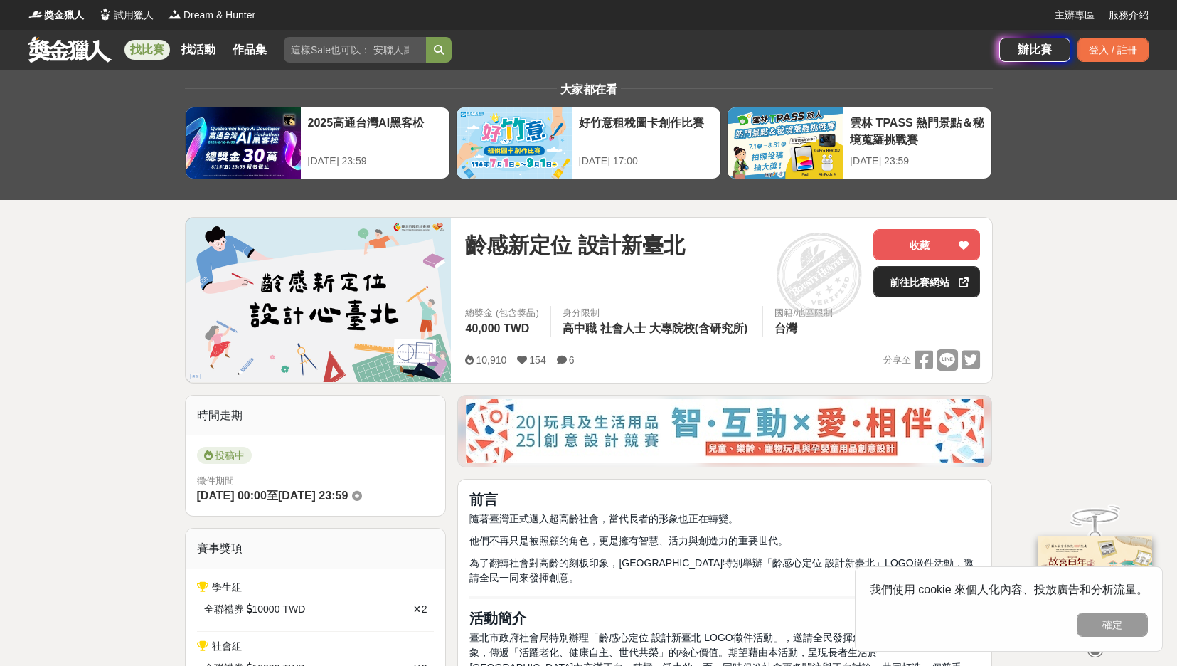
click at [923, 282] on link "前往比賽網站" at bounding box center [926, 281] width 107 height 31
click at [65, 50] on link at bounding box center [70, 49] width 86 height 27
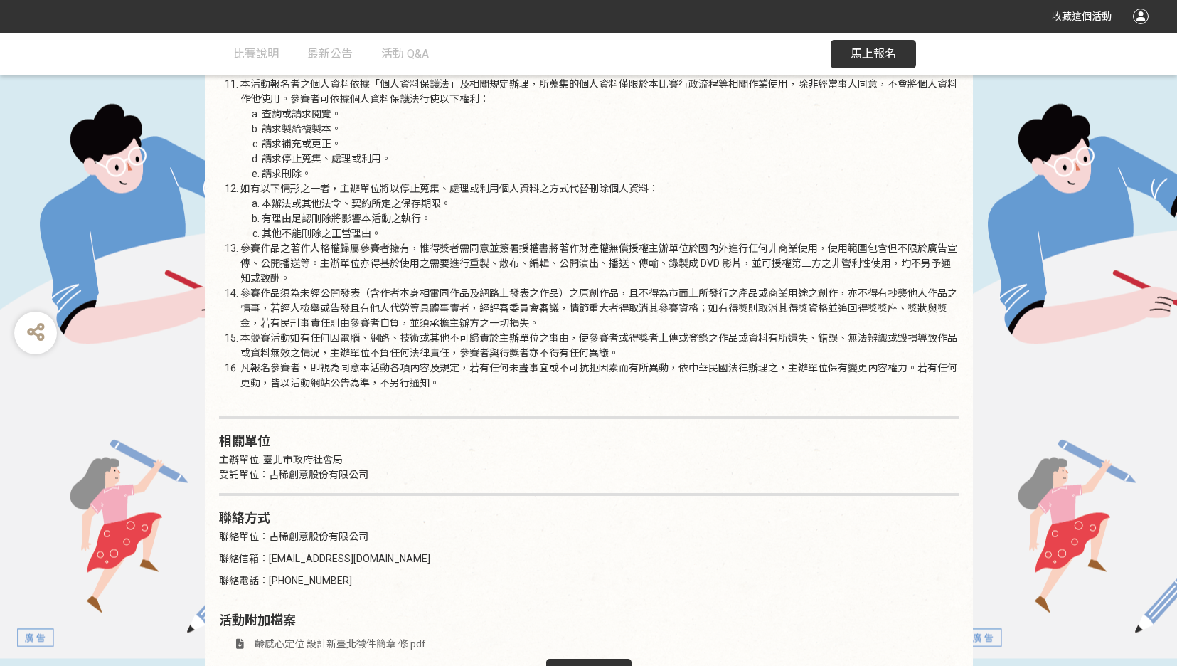
scroll to position [2095, 0]
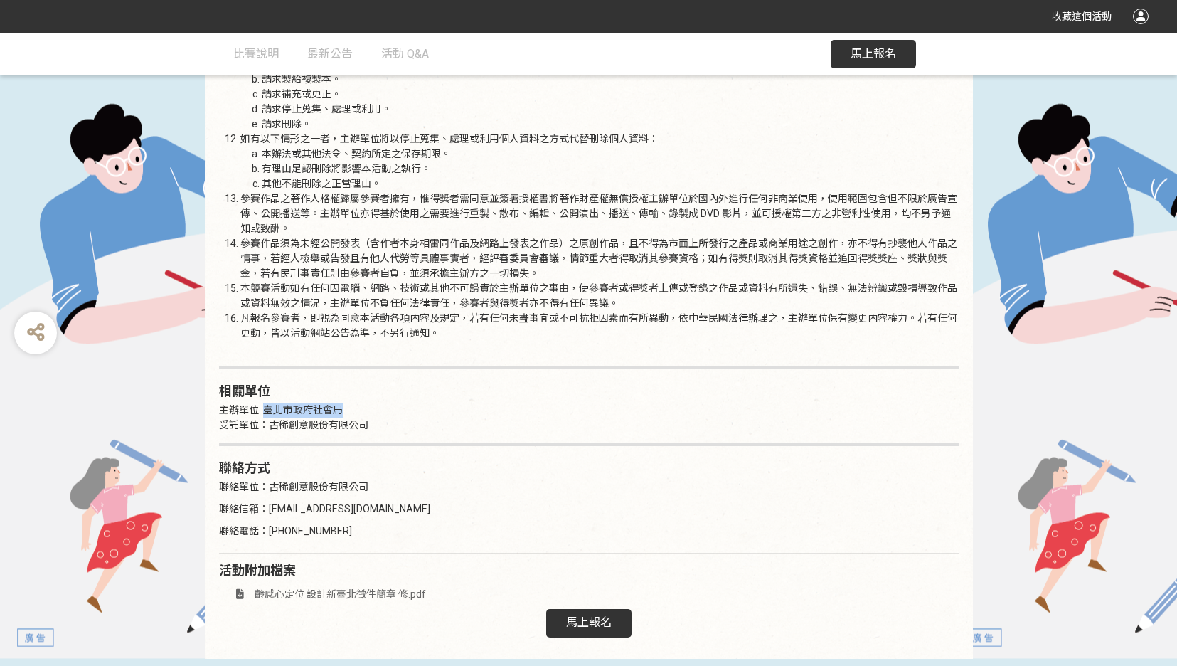
drag, startPoint x: 265, startPoint y: 398, endPoint x: 340, endPoint y: 396, distance: 75.4
click at [340, 403] on p "主辦單位: 臺北市政府社會局 受託單位：古稀創意股份有限公司" at bounding box center [589, 418] width 740 height 30
copy p "臺北市政府社會局"
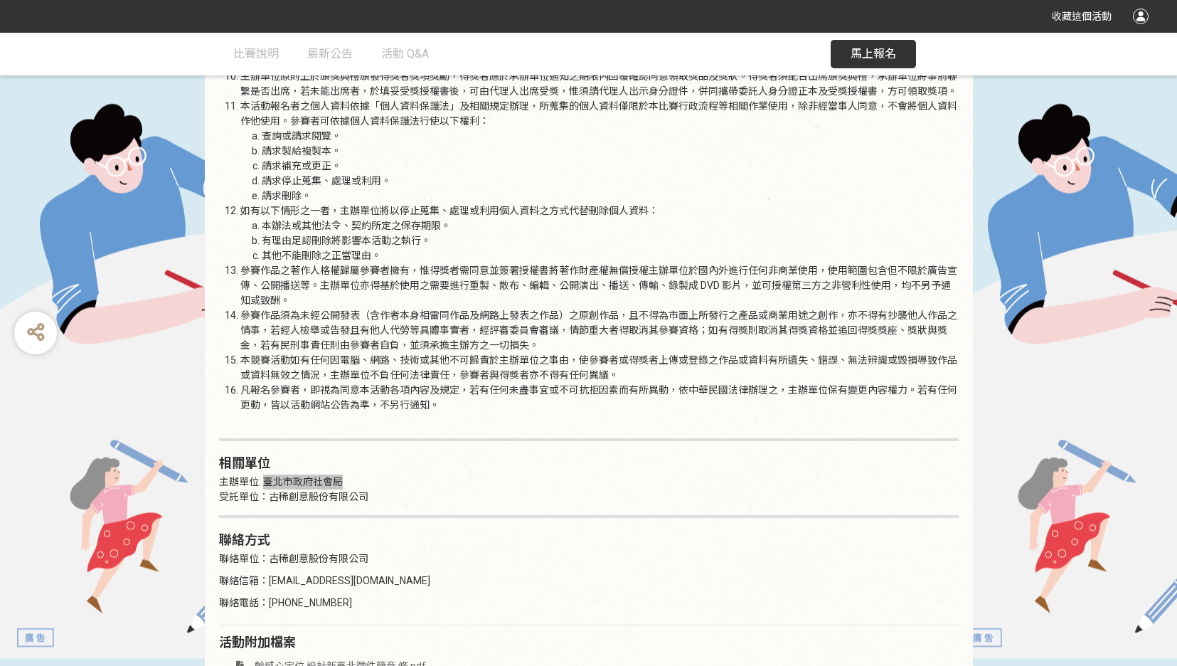
scroll to position [2039, 0]
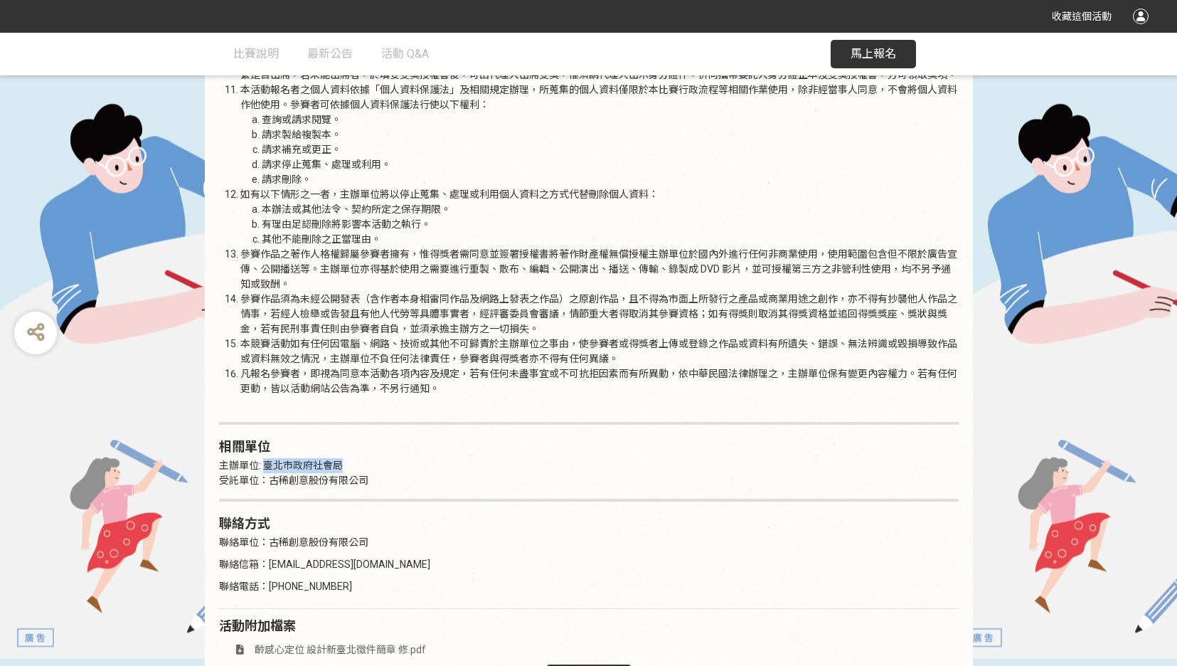
click at [360, 458] on p "主辦單位: 臺北市政府社會局 受託單位：古稀創意股份有限公司" at bounding box center [589, 473] width 740 height 30
click at [801, 157] on li "請求停止蒐集、處理或利用。" at bounding box center [610, 164] width 697 height 15
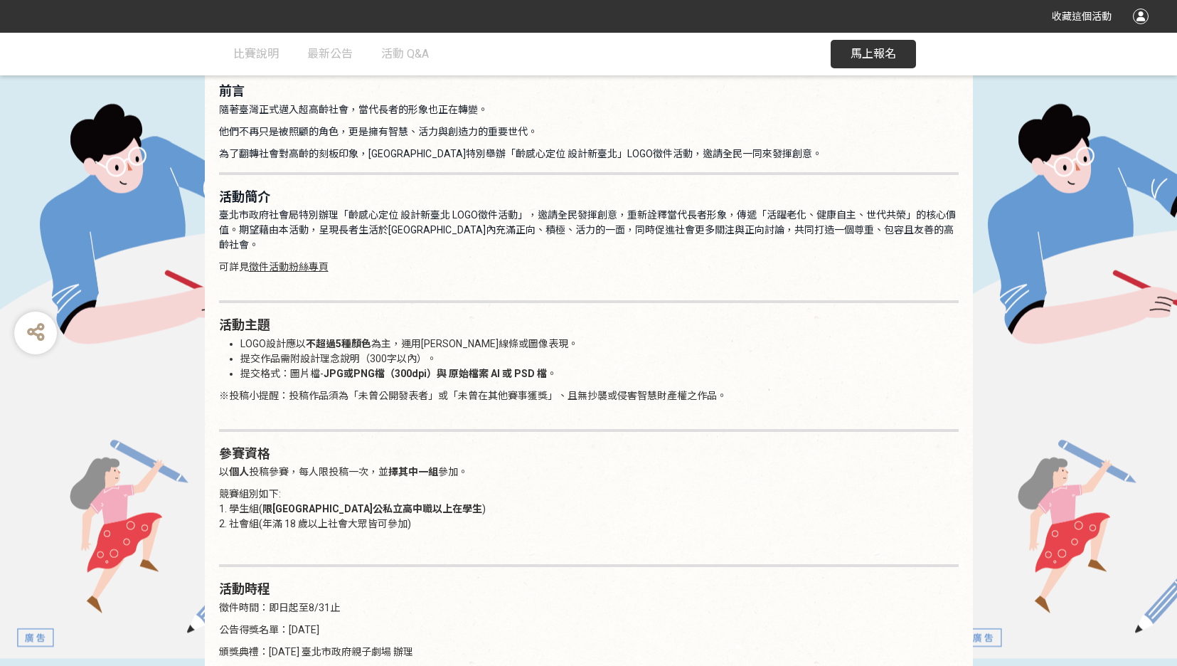
scroll to position [799, 0]
click at [297, 260] on link "徵件活動粉絲專頁" at bounding box center [289, 265] width 80 height 11
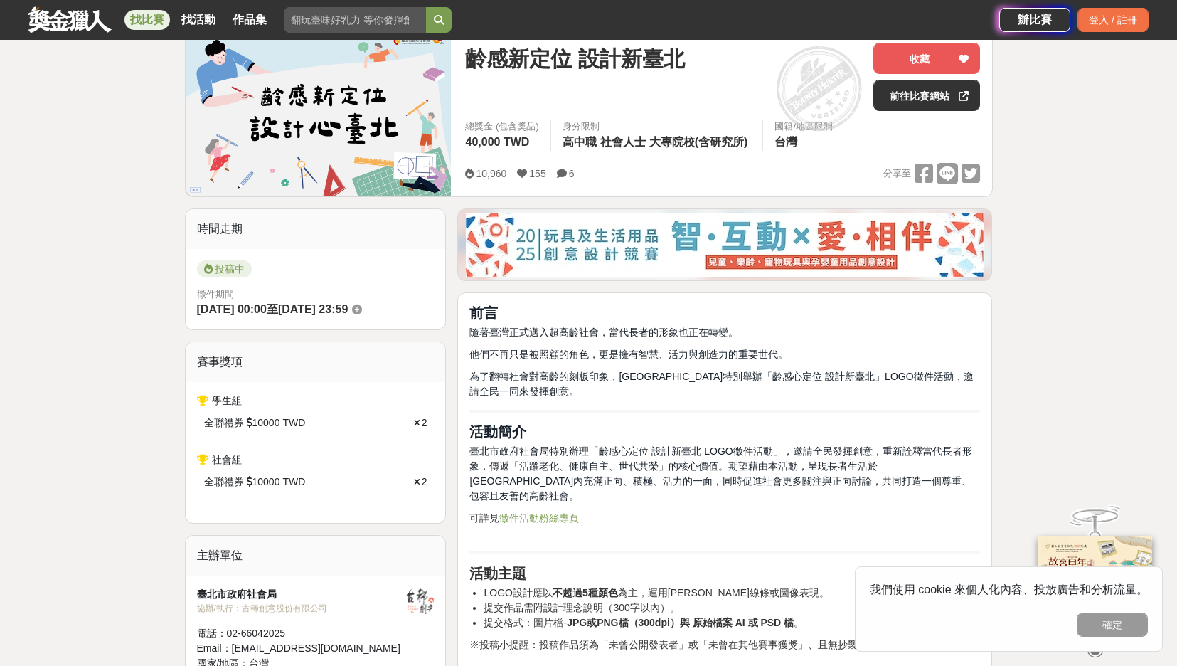
scroll to position [185, 0]
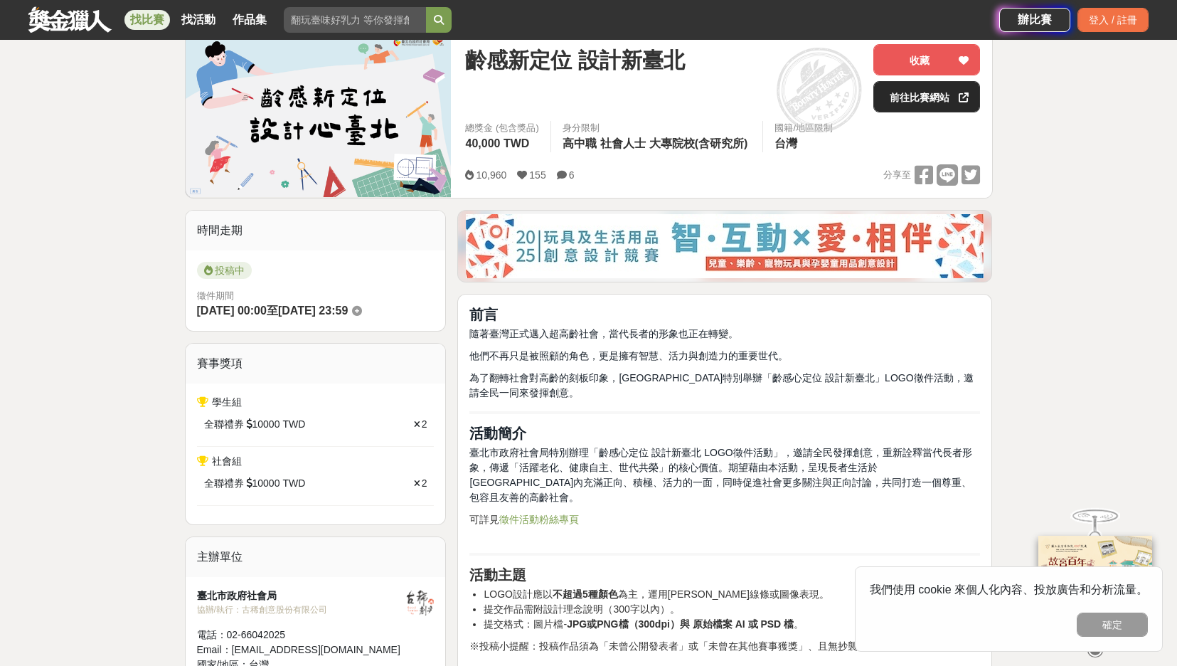
click at [911, 98] on link "前往比賽網站" at bounding box center [926, 96] width 107 height 31
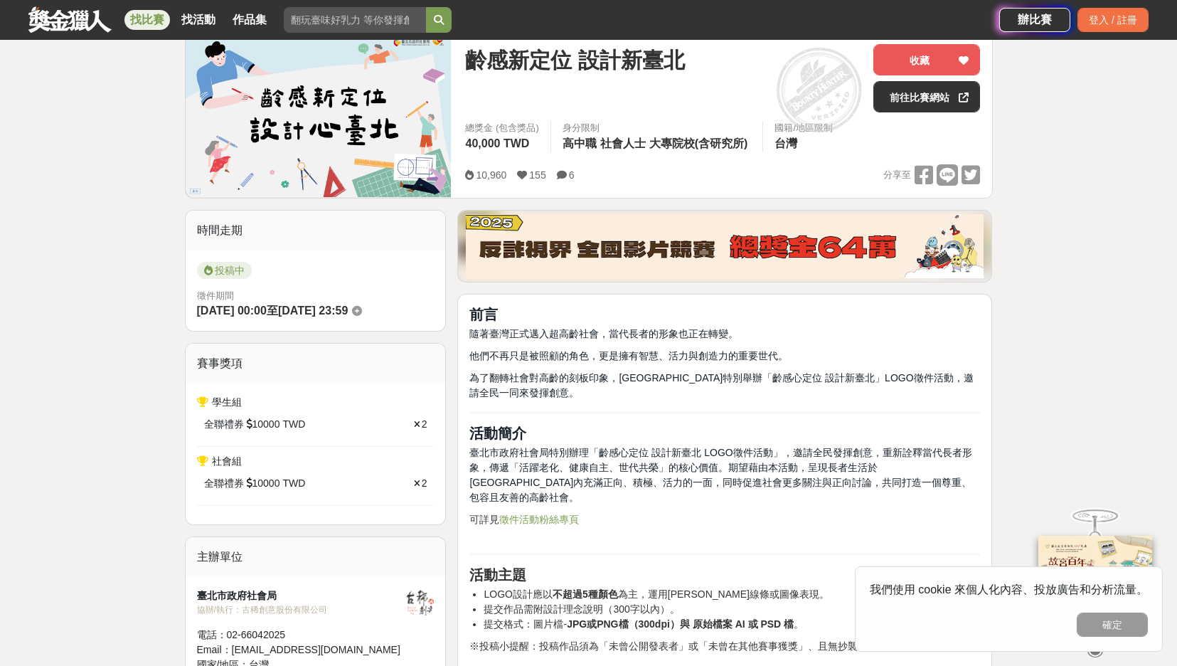
scroll to position [0, 0]
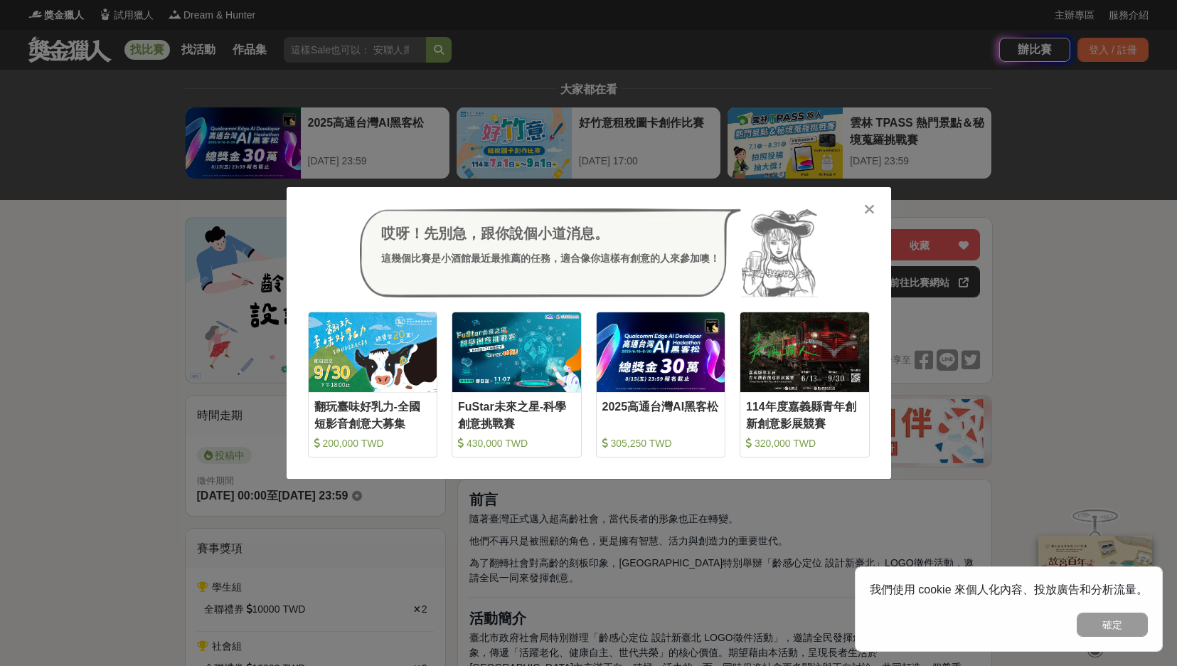
click at [873, 207] on icon at bounding box center [869, 209] width 11 height 14
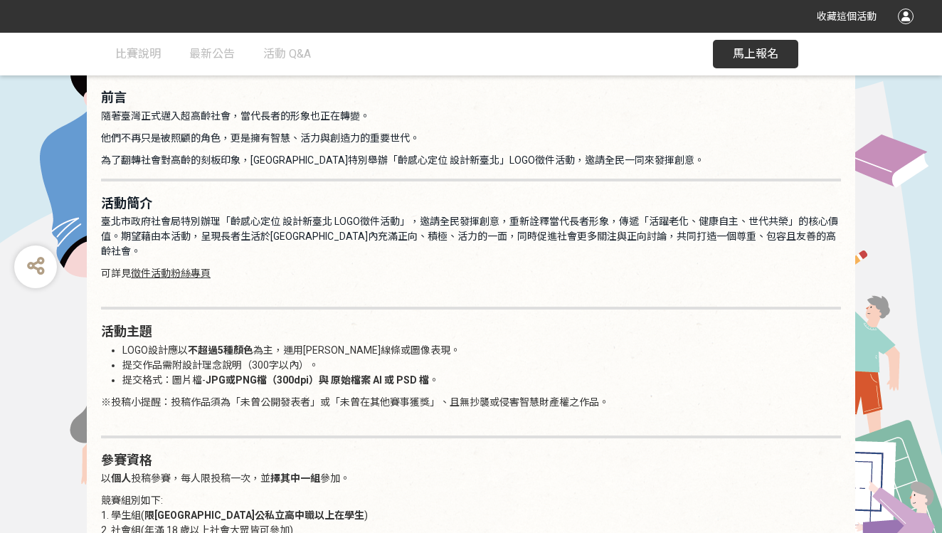
scroll to position [830, 0]
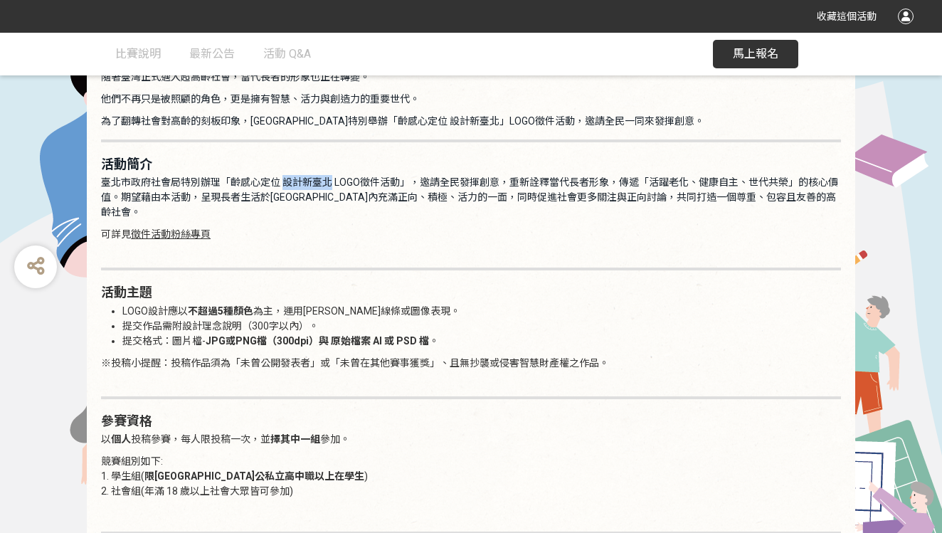
drag, startPoint x: 284, startPoint y: 183, endPoint x: 333, endPoint y: 182, distance: 49.1
click at [333, 182] on span "臺北市政府社會局特別辦理「齡感心定位 設計新臺北 LOGO徵件活動」，邀請全民發揮創意，重新詮釋當代長者形象，傳遞「活躍老化、健康自主、世代共榮」的核心價值。…" at bounding box center [469, 196] width 737 height 41
drag, startPoint x: 191, startPoint y: 297, endPoint x: 245, endPoint y: 297, distance: 53.3
click at [245, 305] on strong "不超過5種顏色" at bounding box center [220, 310] width 65 height 11
drag, startPoint x: 303, startPoint y: 297, endPoint x: 394, endPoint y: 299, distance: 91.1
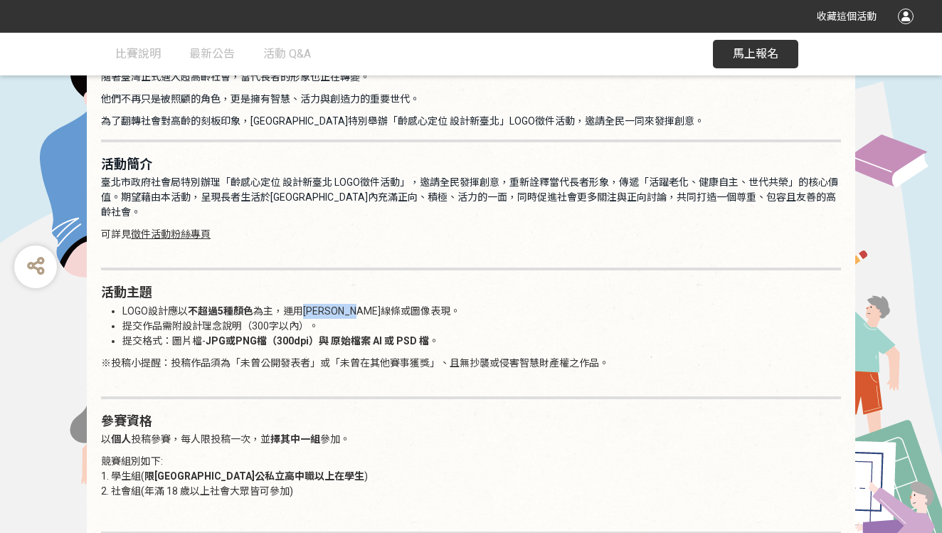
click at [394, 304] on li "LOGO設計應以 不超過5種顏色 為主，運用[PERSON_NAME]線條或圖像表現。" at bounding box center [481, 311] width 718 height 15
click at [437, 319] on li "提交作品需附設計理念說明（300字以內）。" at bounding box center [481, 326] width 718 height 15
